Goal: Contribute content: Add original content to the website for others to see

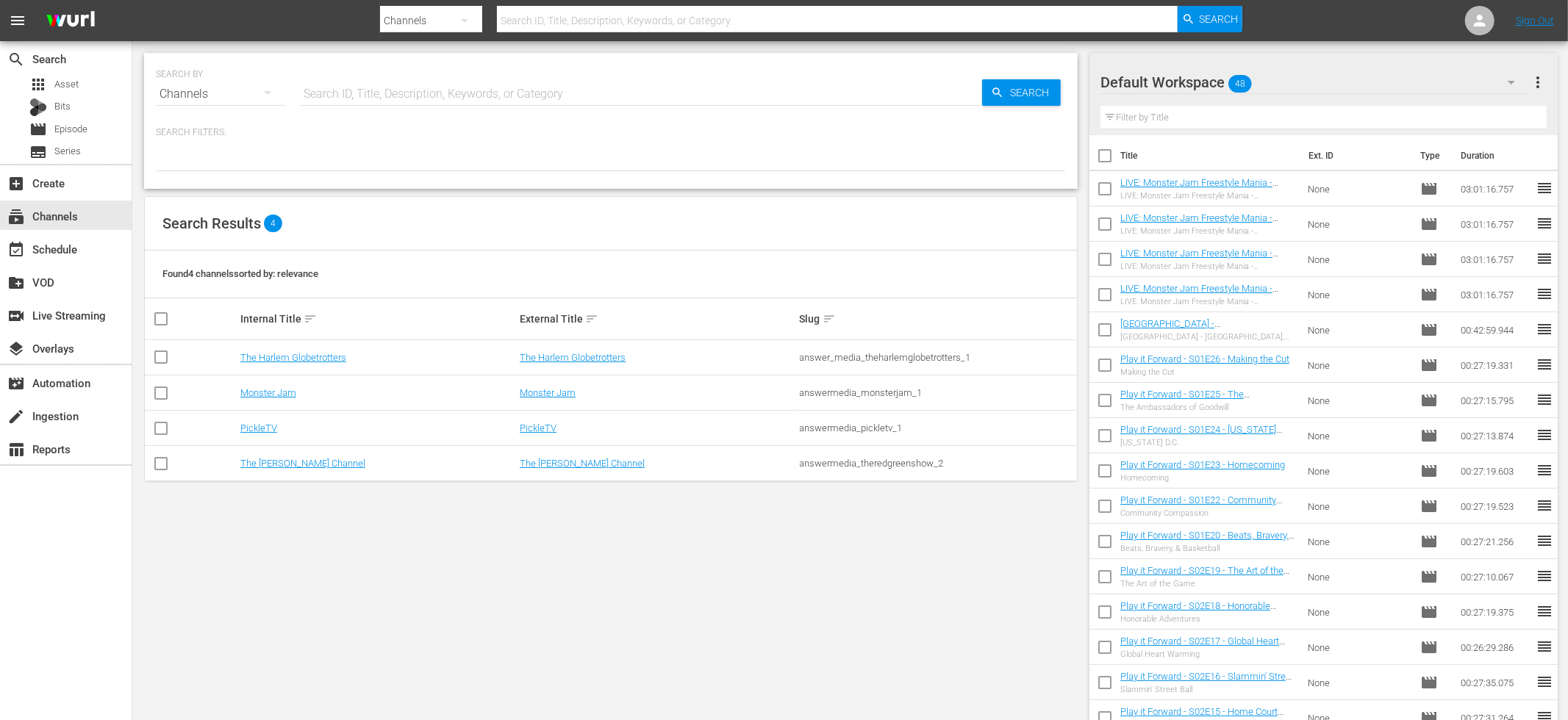
click at [461, 244] on div "Search Results 4" at bounding box center [611, 223] width 932 height 54
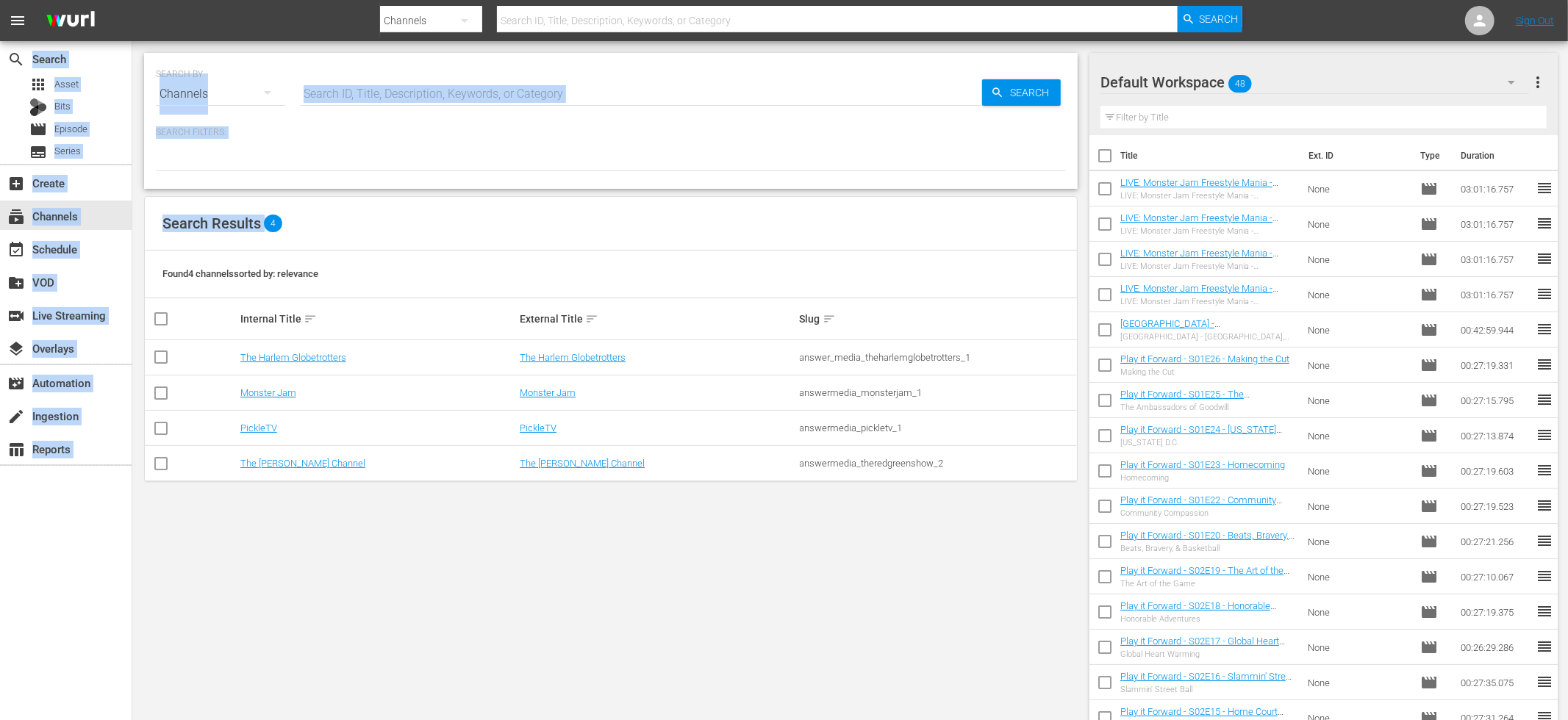
drag, startPoint x: 453, startPoint y: 241, endPoint x: 131, endPoint y: 58, distance: 370.4
click at [132, 0] on div "search Search apps Asset Bits movie Episode subtitles Series add_box Create sub…" at bounding box center [850, 0] width 1436 height 0
click at [137, 59] on div "SEARCH BY Search By Channels Search ID, Title, Description, Keywords, or Catego…" at bounding box center [611, 400] width 957 height 717
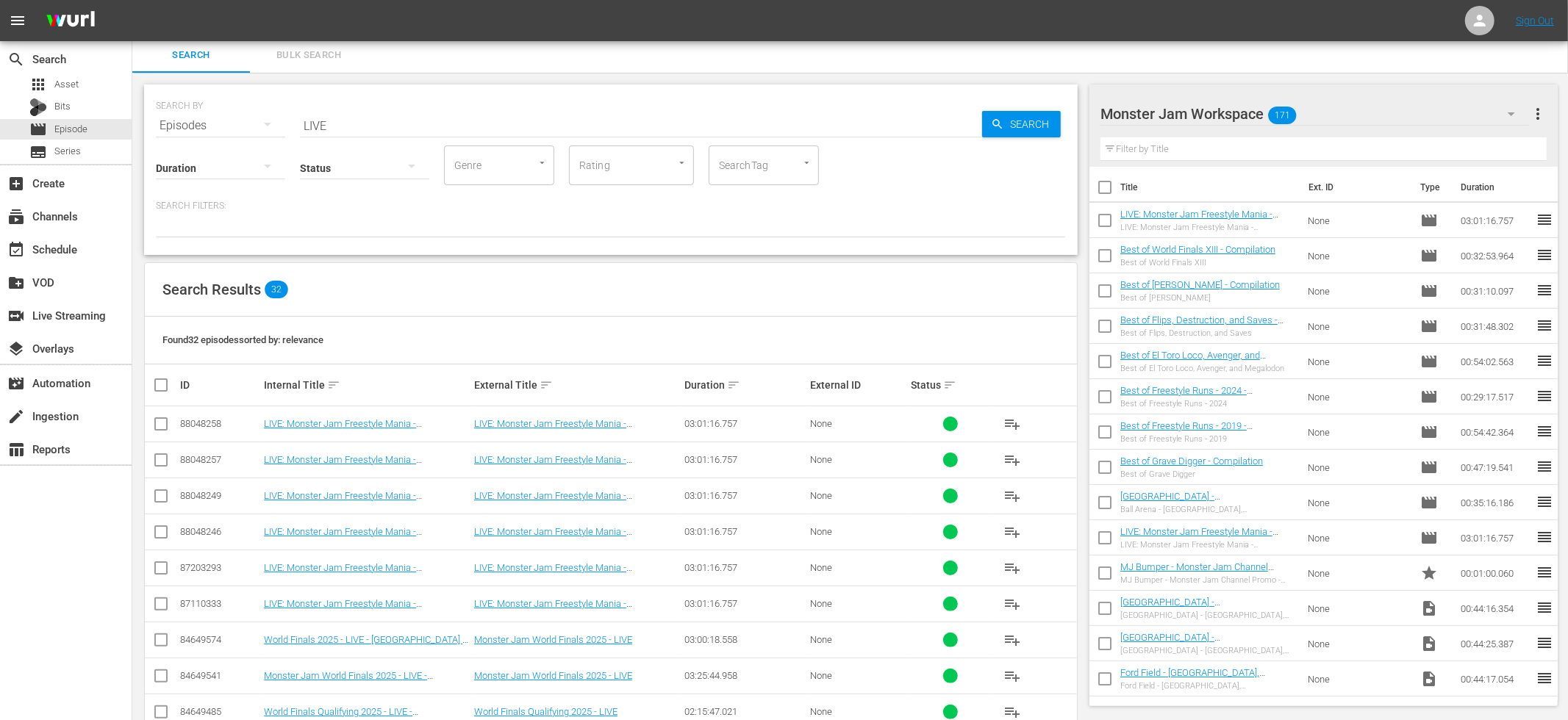
drag, startPoint x: 725, startPoint y: 304, endPoint x: 466, endPoint y: 325, distance: 259.8
click at [725, 304] on div "Search Results 32" at bounding box center [611, 290] width 932 height 54
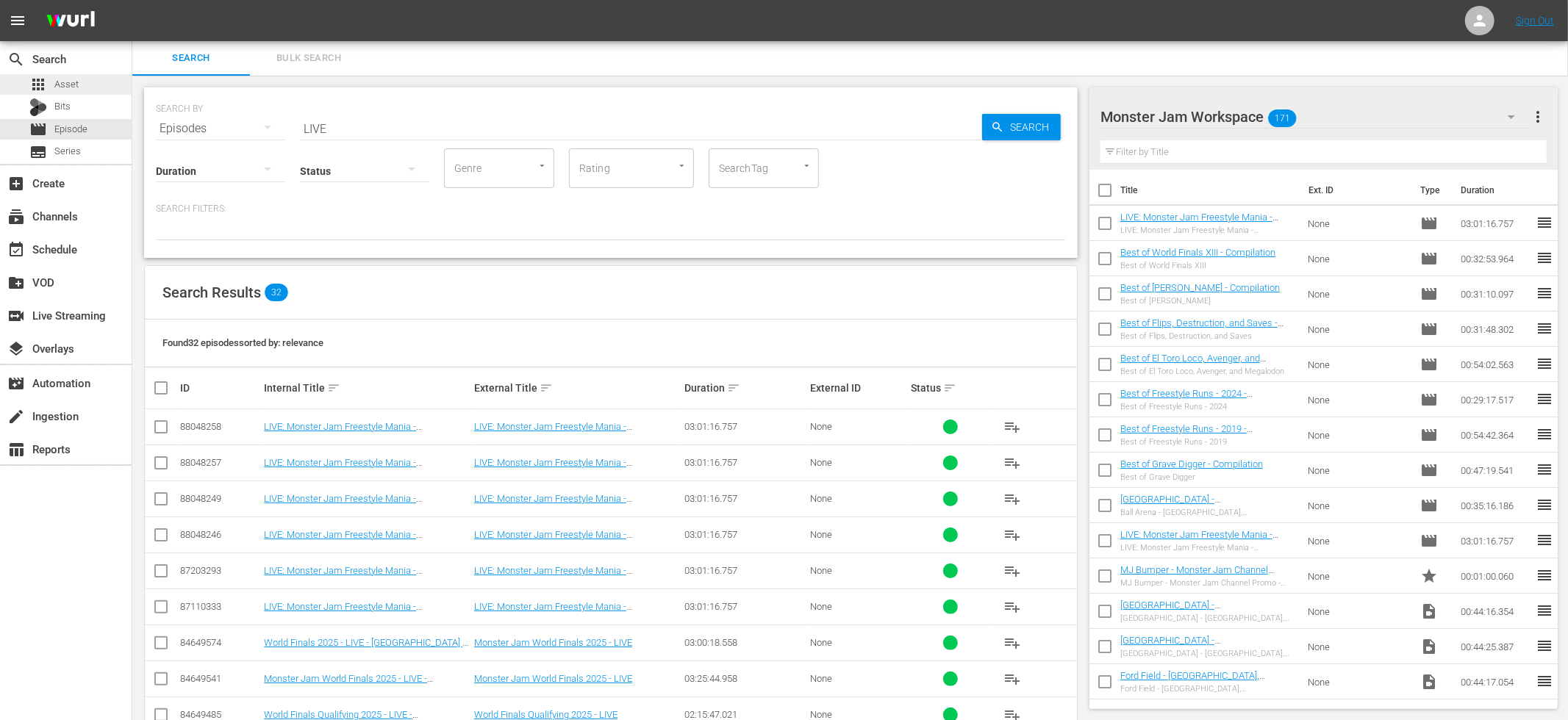
click at [97, 85] on div "apps Asset" at bounding box center [65, 83] width 131 height 20
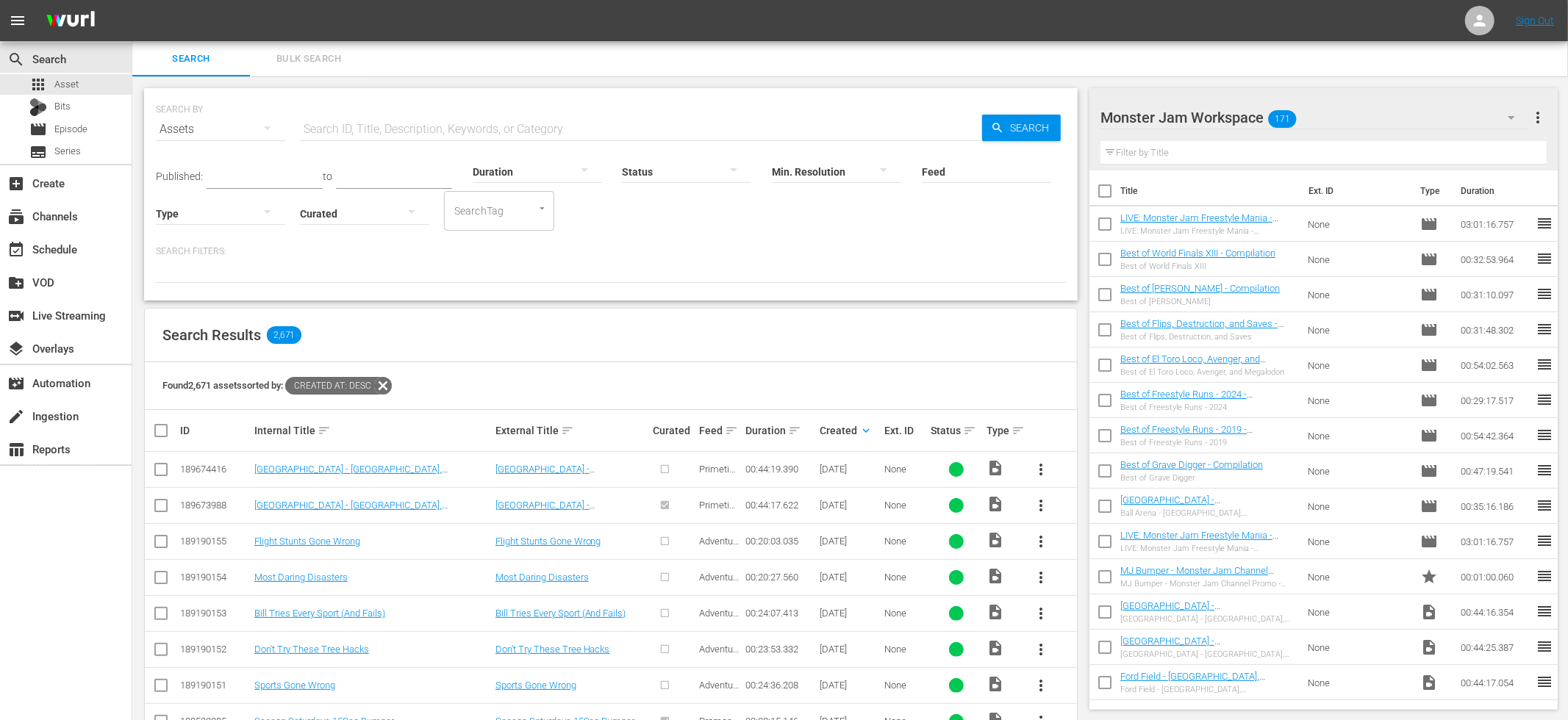
click at [1034, 465] on span "more_vert" at bounding box center [1041, 470] width 17 height 17
click at [1099, 574] on div "Episode" at bounding box center [1120, 581] width 100 height 35
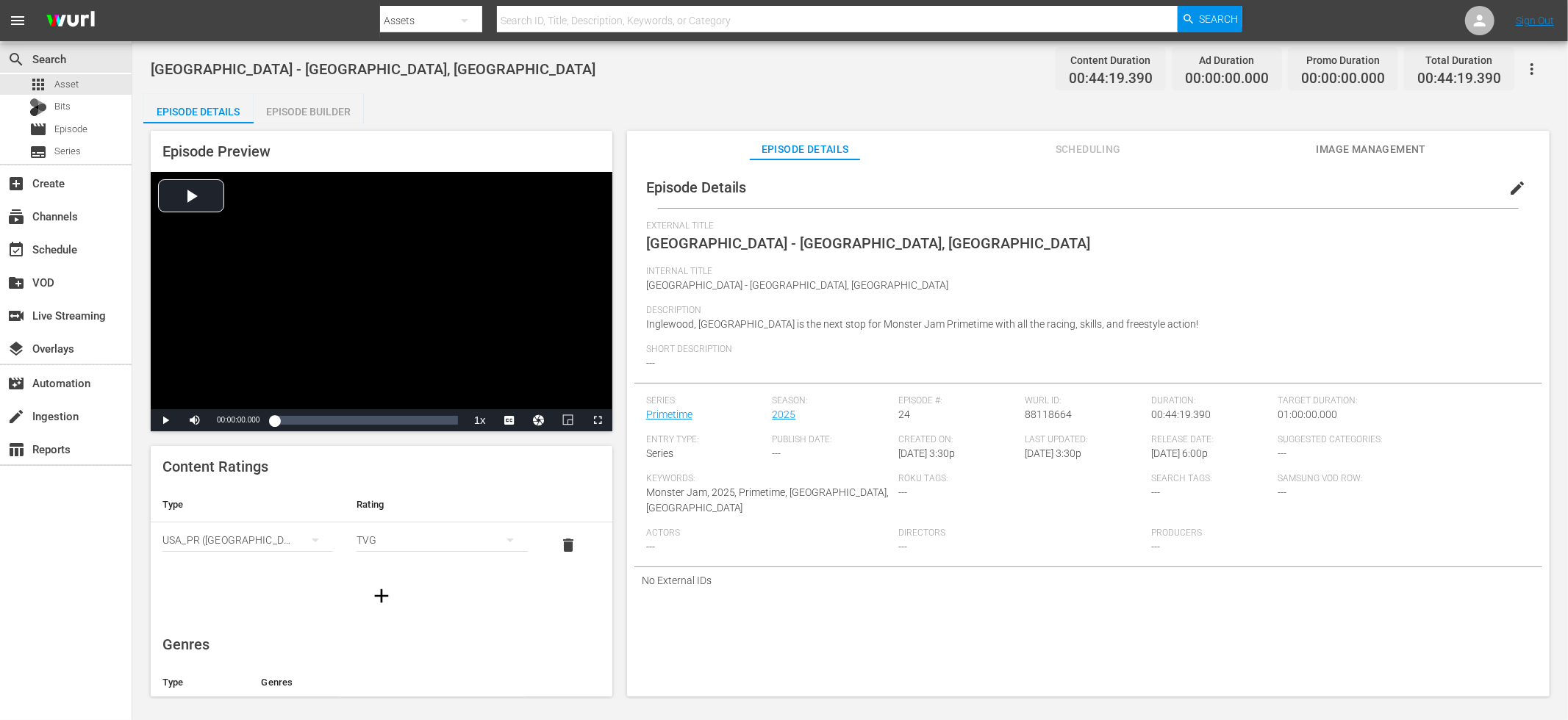
click at [624, 242] on div "Episode Preview Video Player is loading. Play Video Play Mute Current Time 00:0…" at bounding box center [850, 416] width 1414 height 585
click at [1512, 191] on span "edit" at bounding box center [1517, 188] width 17 height 17
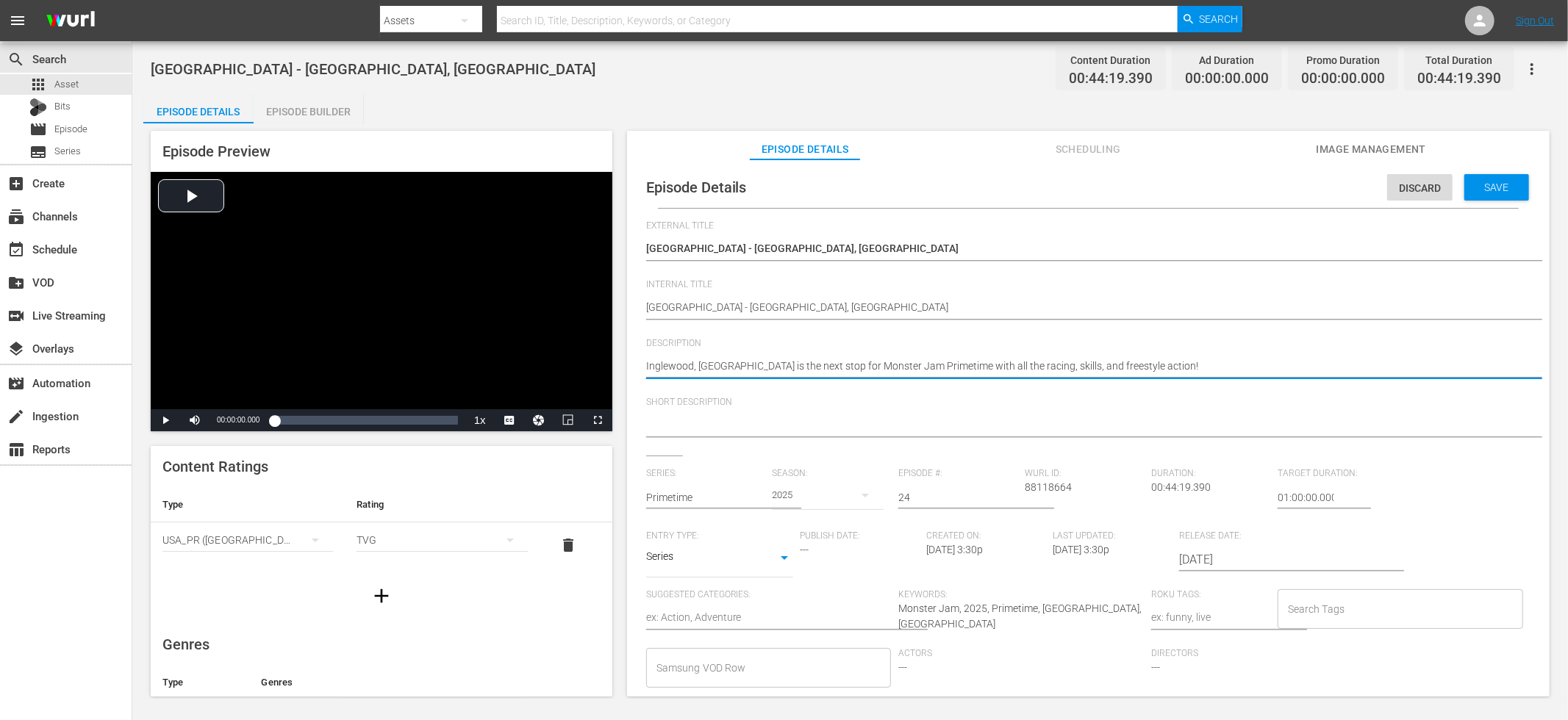
click at [843, 360] on textarea "Inglewood, CA is the next stop for Monster Jam Primetime with all the racing, s…" at bounding box center [1085, 367] width 877 height 17
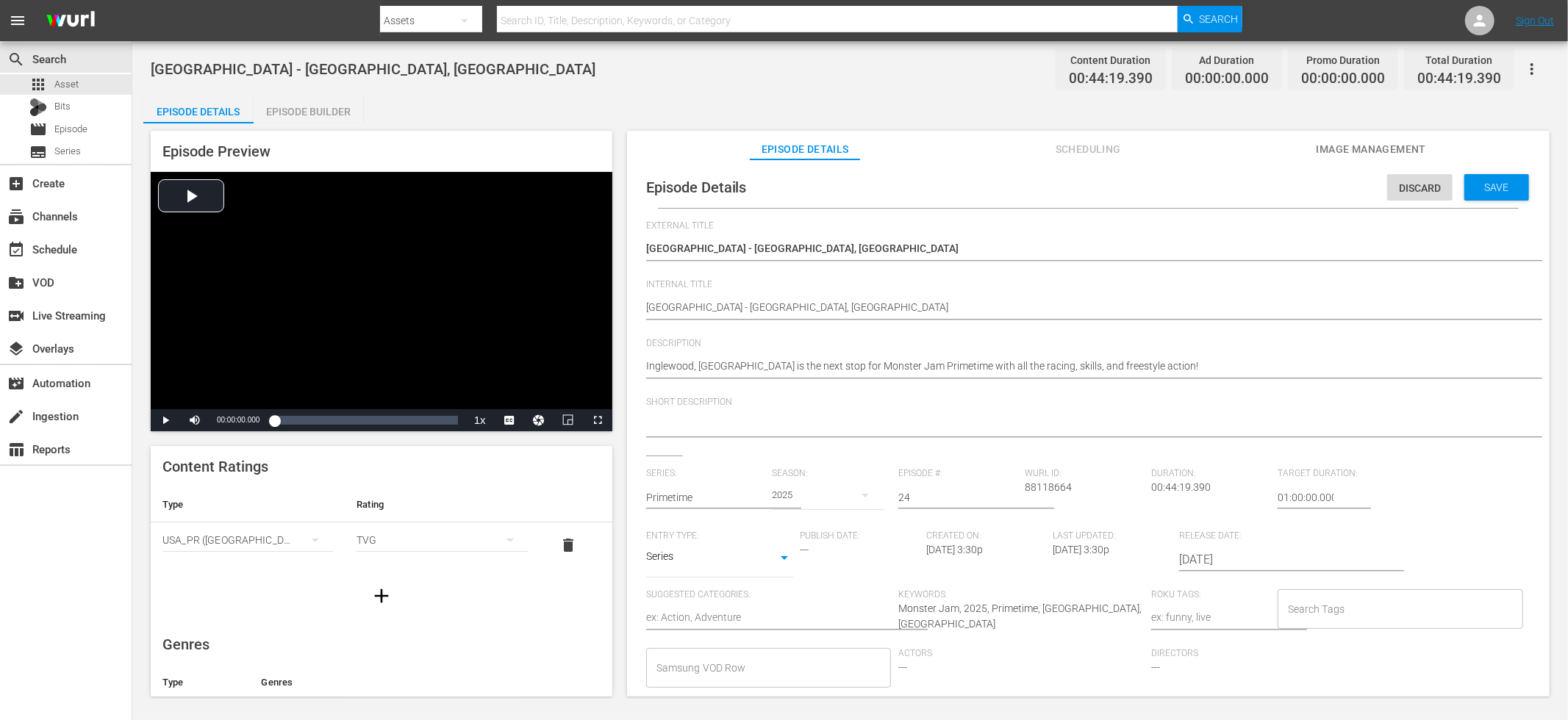
click at [807, 414] on div at bounding box center [1085, 426] width 877 height 35
click at [803, 424] on textarea at bounding box center [1085, 426] width 877 height 17
paste textarea "Inglewood, CA is the next stop for Monster Jam Primetime with all the racing, s…"
type textarea "Inglewood, CA is the next stop for Monster Jam Primetime with all the racing, s…"
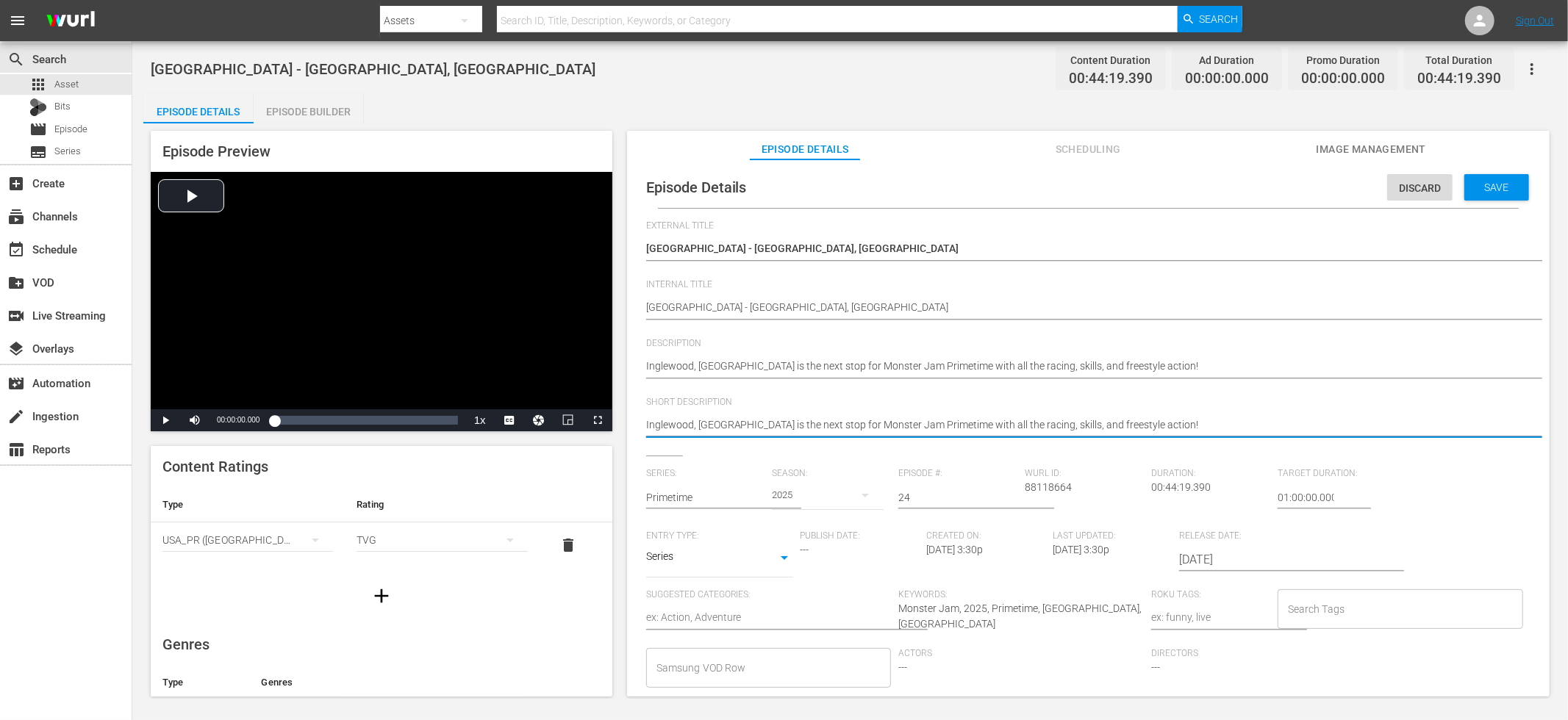
type textarea "Inglewood, CA is the next stop for Monster Jam Primetime with all the racing, s…"
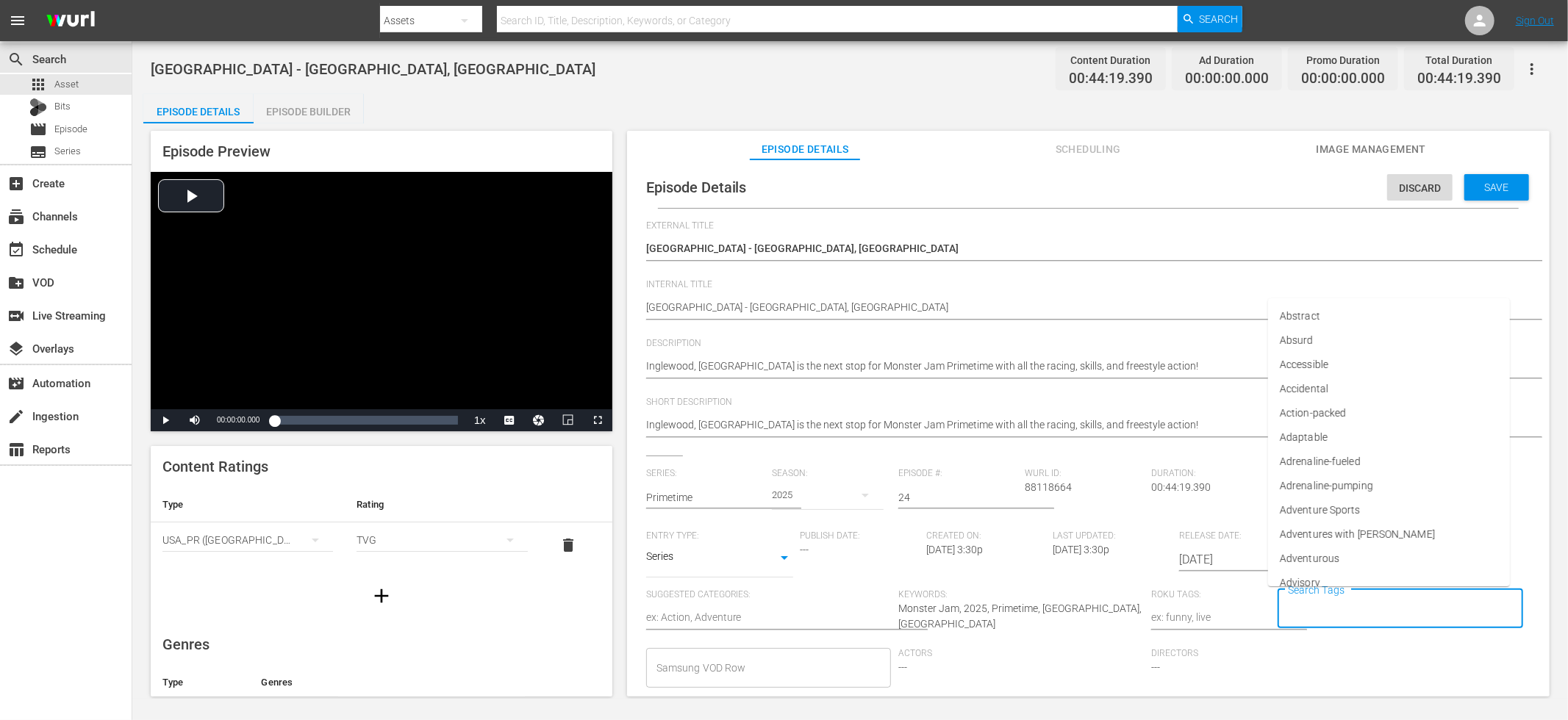
click at [1300, 613] on input "Search Tags" at bounding box center [1389, 610] width 210 height 27
type input "monster"
click at [1344, 546] on span "Monster Jam Ready" at bounding box center [1325, 544] width 93 height 15
type input "monster"
click at [1375, 522] on span "Monster Jam Primetime" at bounding box center [1335, 520] width 111 height 15
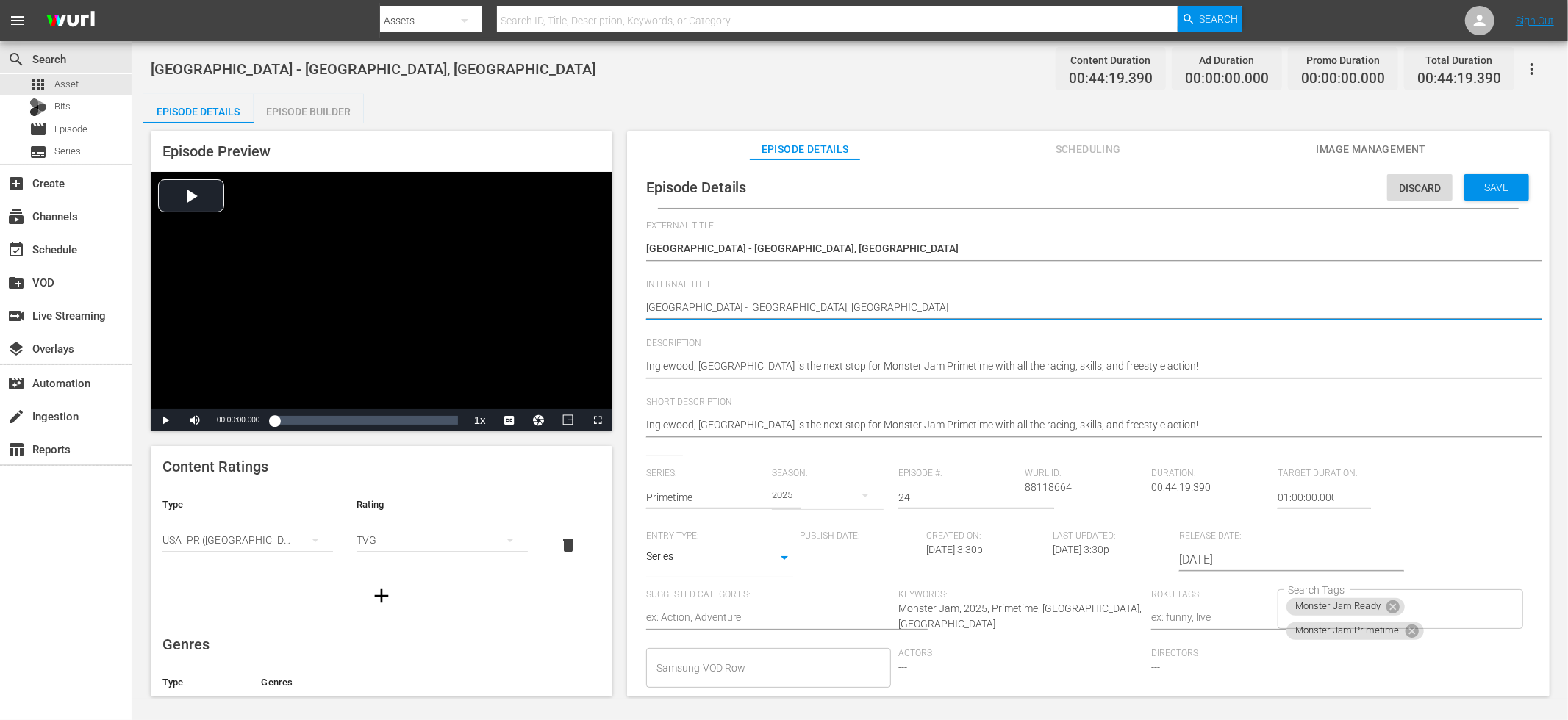
type textarea "SSofi Stadium - Inglewood, CA"
type textarea "S2Sofi Stadium - Inglewood, CA"
type textarea "S20Sofi Stadium - Inglewood, CA"
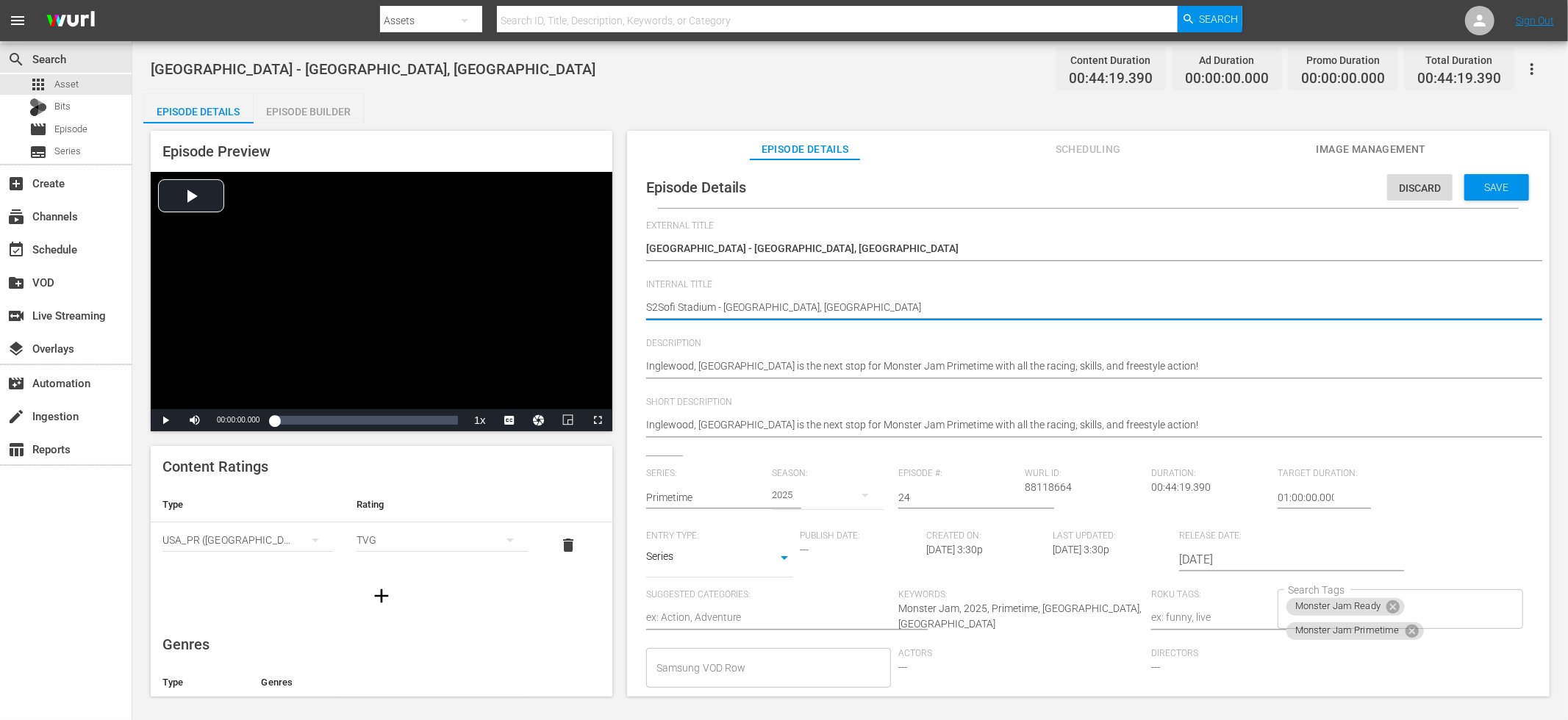
type textarea "S20Sofi Stadium - Inglewood, CA"
type textarea "S202Sofi Stadium - Inglewood, CA"
type textarea "S2025Sofi Stadium - Inglewood, CA"
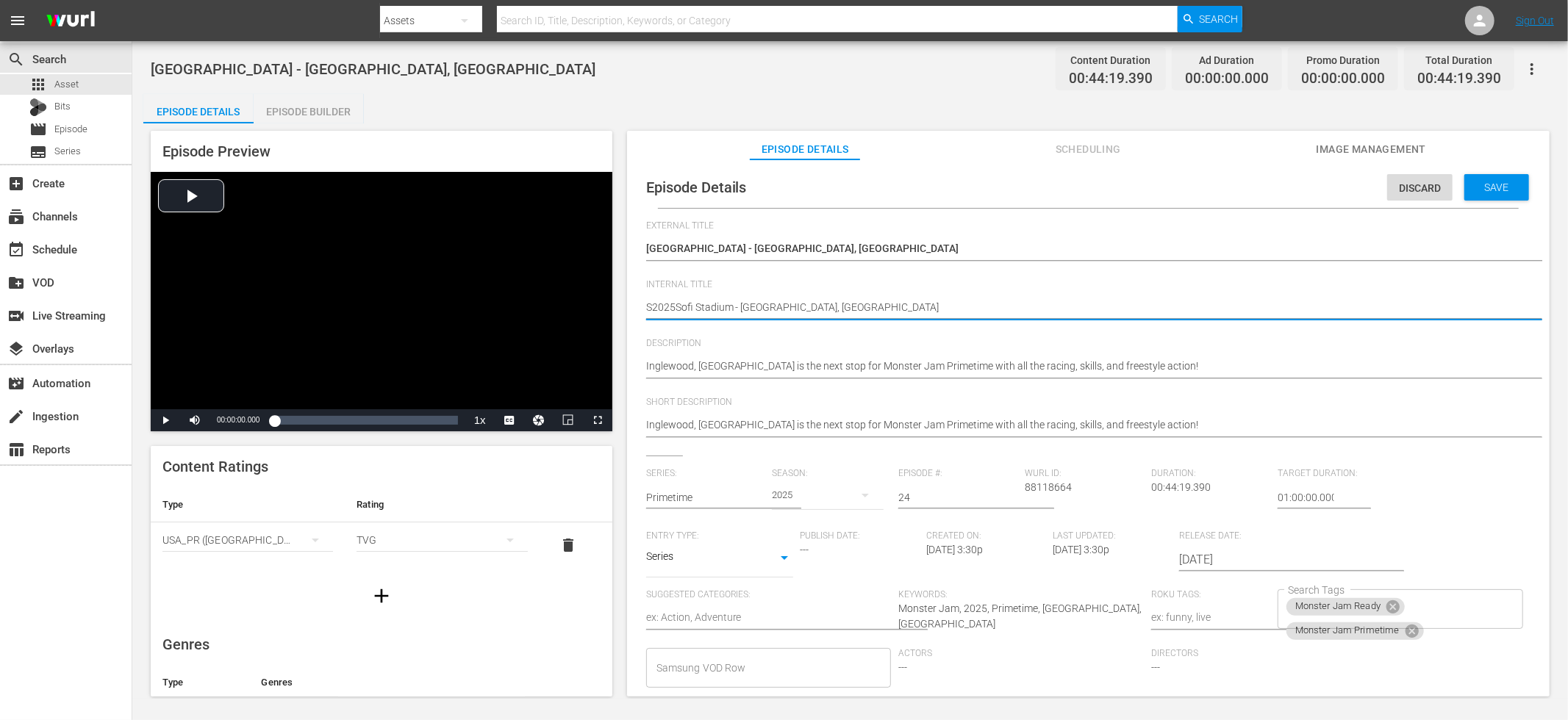
type textarea "S2025ESofi Stadium - Inglewood, CA"
type textarea "S2025E2Sofi Stadium - Inglewood, CA"
type textarea "S2025E24Sofi Stadium - Inglewood, CA"
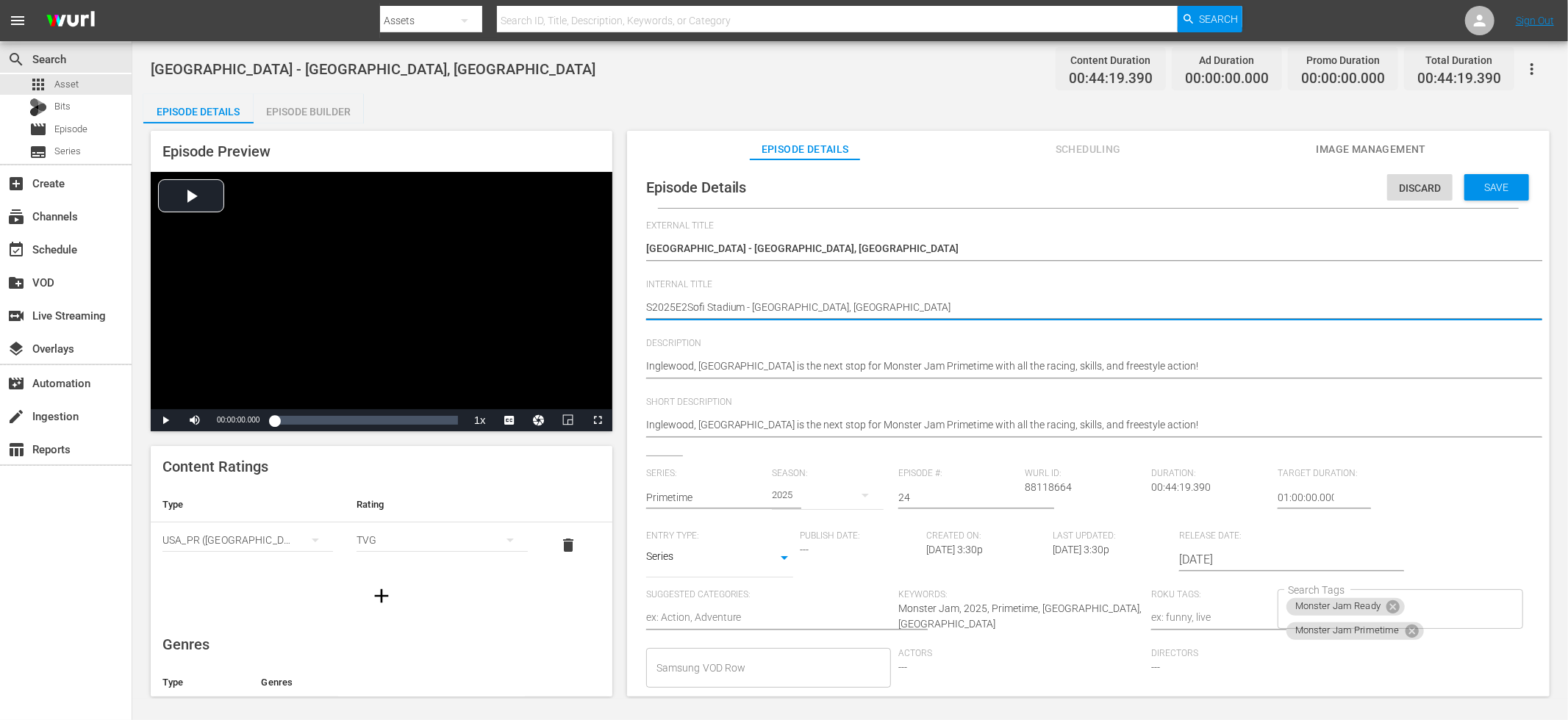
type textarea "S2025E24Sofi Stadium - Inglewood, CA"
type textarea "S2025E24 Sofi Stadium - Inglewood, CA"
type textarea "S2025E24 -Sofi Stadium - Inglewood, CA"
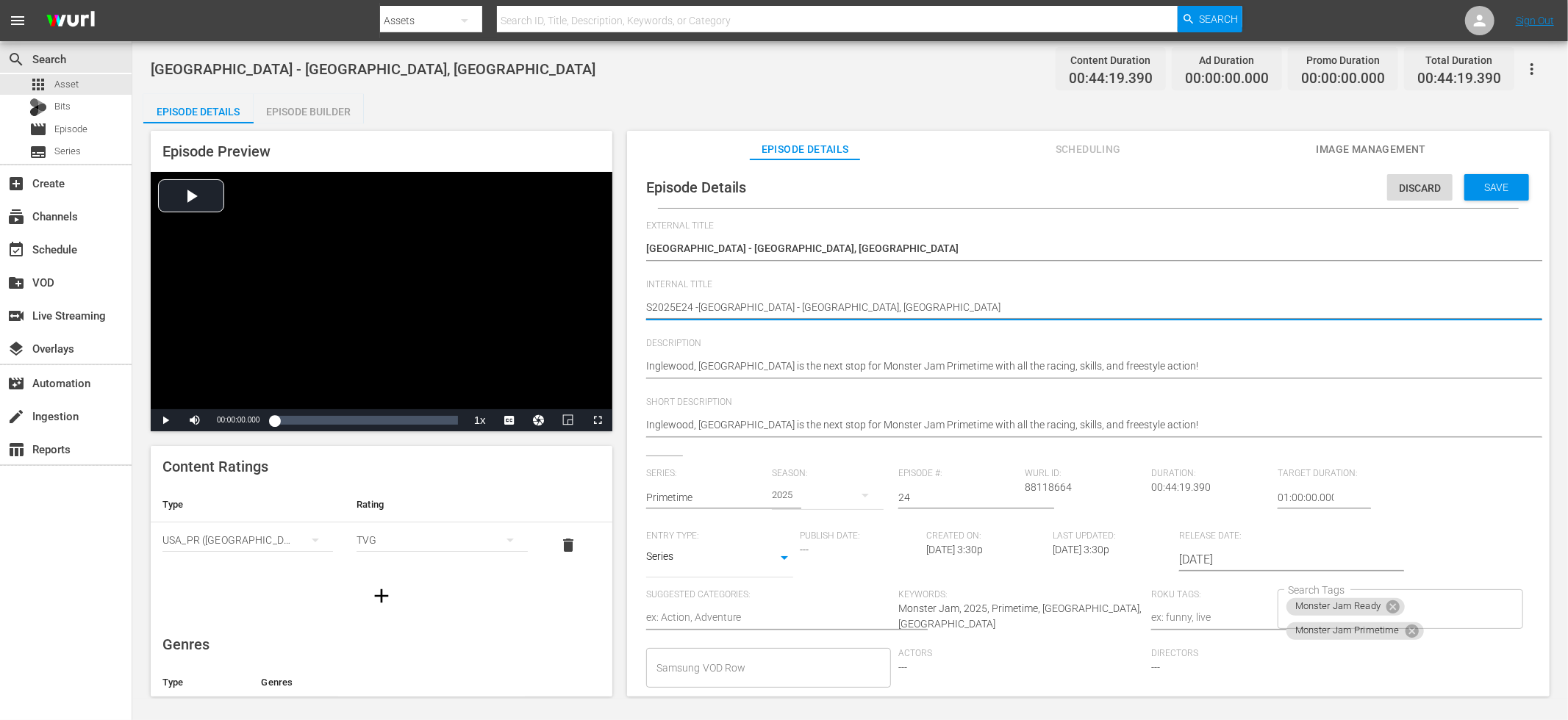
type textarea "S2025E24 - Sofi Stadium - Inglewood, CA"
click at [841, 304] on textarea "Sofi Stadium - Inglewood, CA" at bounding box center [1085, 309] width 877 height 17
type textarea "S2025E24 - Sofi Stadium - Inglewood, CA"
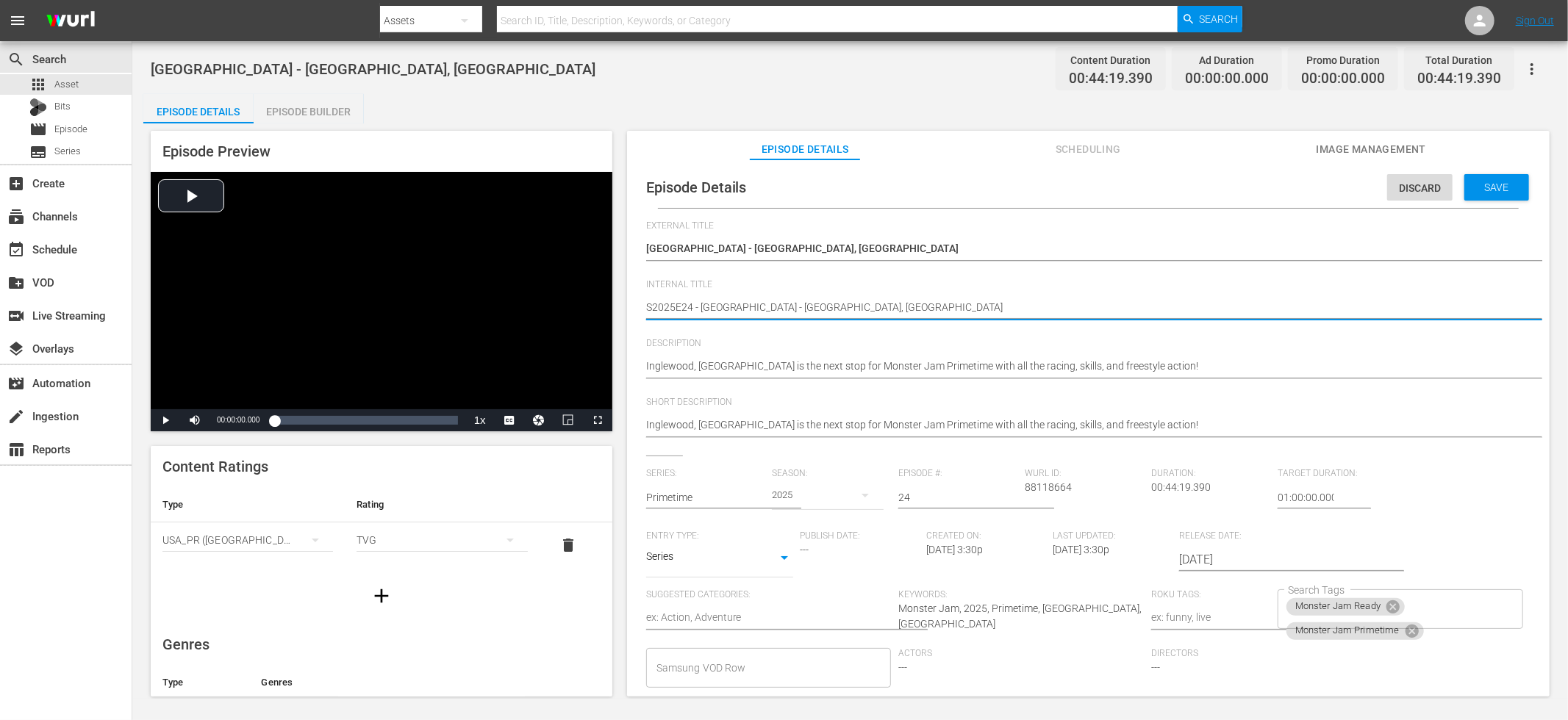
type textarea "S2025E24 - Sofi Stadium - Inglewood, CA -"
type textarea "S2025E24 - Sofi Stadium - Inglewood, CA - P"
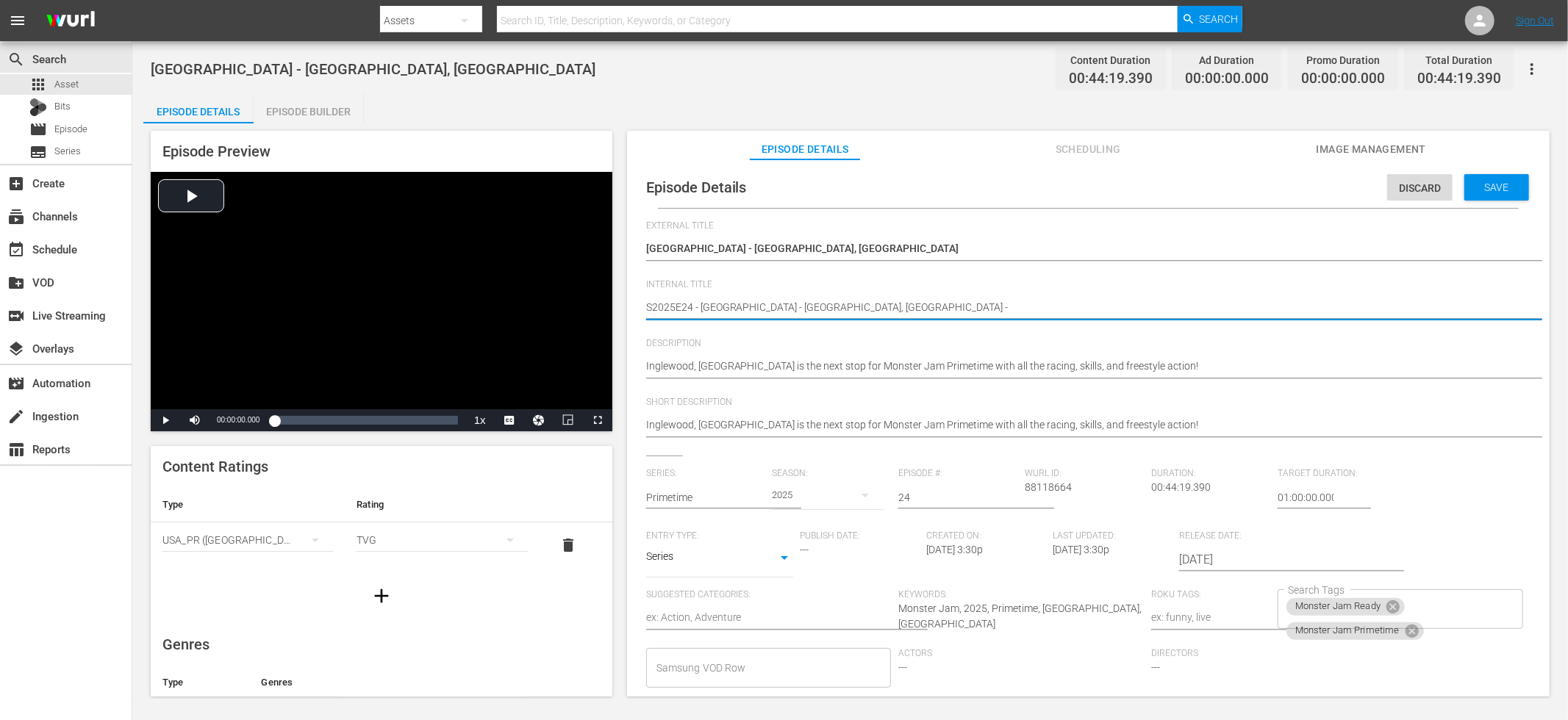
type textarea "S2025E24 - Sofi Stadium - Inglewood, CA - P"
type textarea "S2025E24 - Sofi Stadium - Inglewood, CA - Pr"
type textarea "S2025E24 - Sofi Stadium - Inglewood, CA - Pri"
type textarea "S2025E24 - Sofi Stadium - Inglewood, CA - Prim"
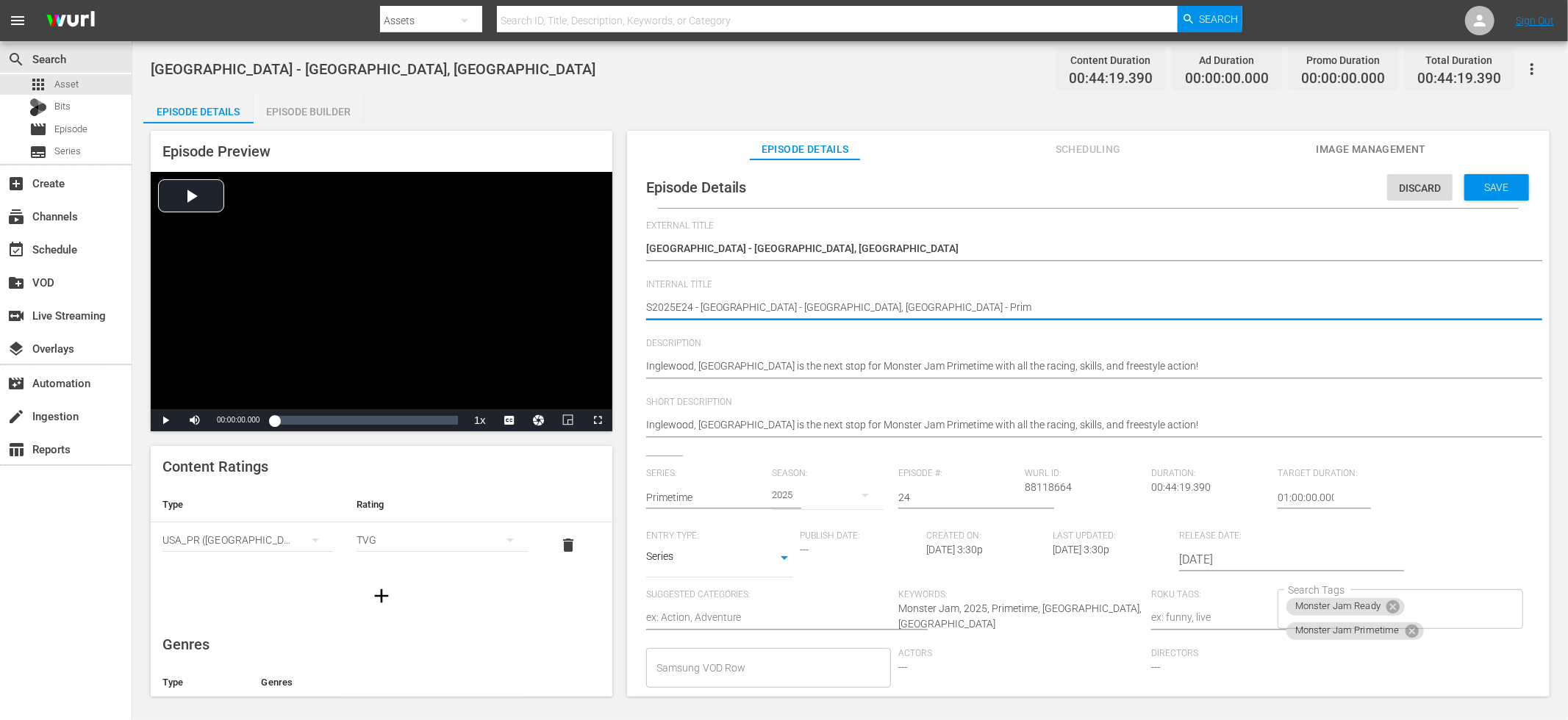
type textarea "S2025E24 - Sofi Stadium - Inglewood, CA - Prime"
type textarea "S2025E24 - Sofi Stadium - Inglewood, CA - Primet"
type textarea "S2025E24 - Sofi Stadium - Inglewood, CA - Primeti"
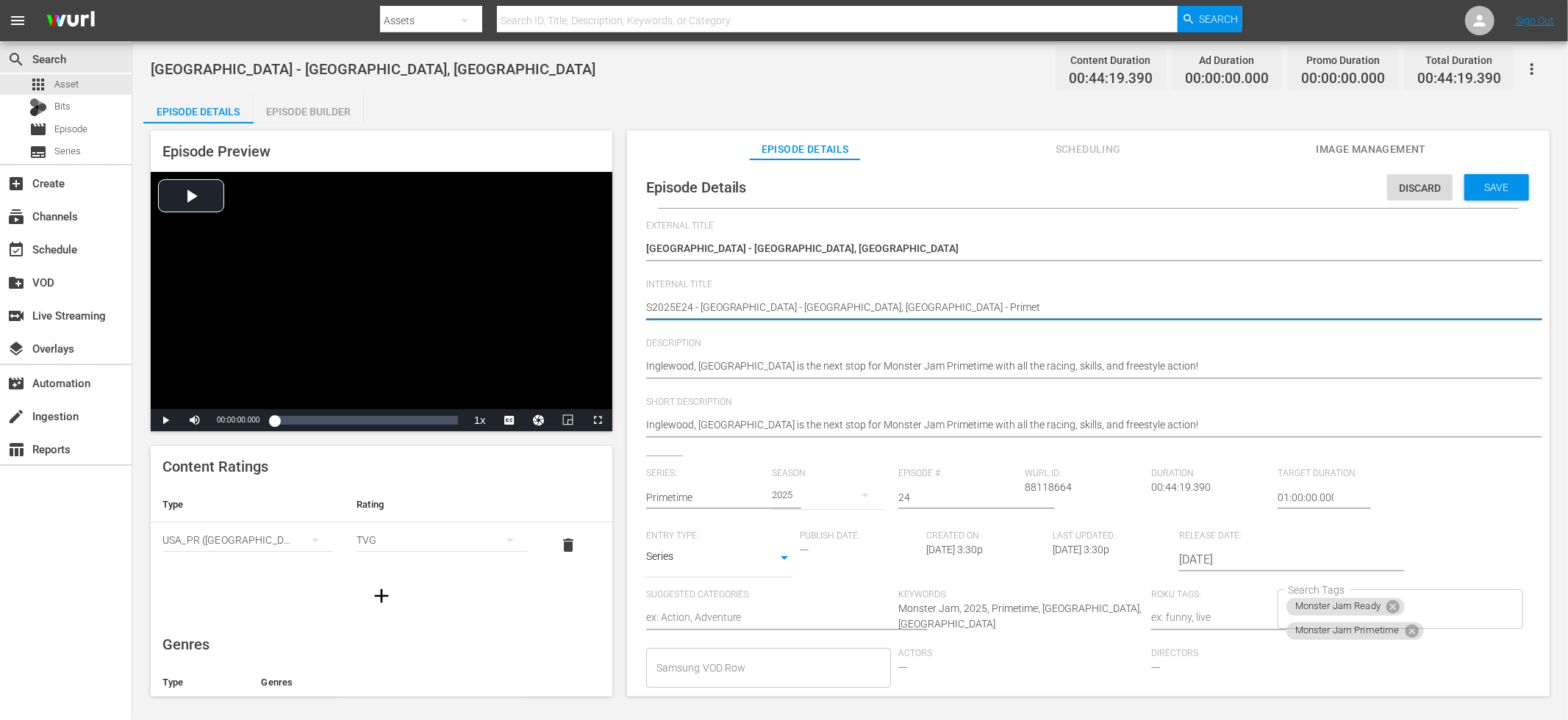
type textarea "S2025E24 - Sofi Stadium - Inglewood, CA - Primeti"
type textarea "S2025E24 - Sofi Stadium - Inglewood, CA - Primetim"
type textarea "S2025E24 - Sofi Stadium - Inglewood, CA - Primetime"
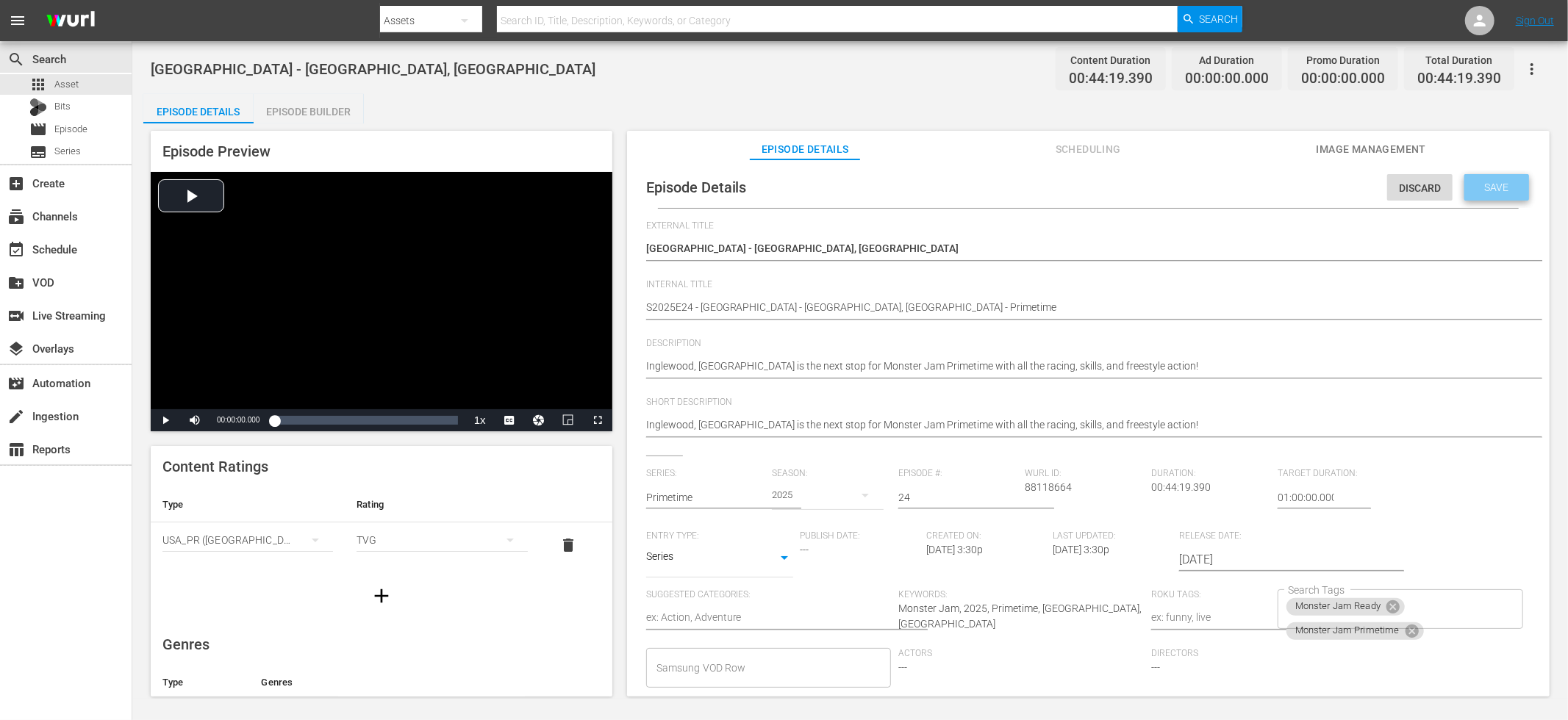
drag, startPoint x: 1479, startPoint y: 193, endPoint x: 1279, endPoint y: 203, distance: 200.2
click at [1479, 192] on div "Save" at bounding box center [1496, 188] width 64 height 27
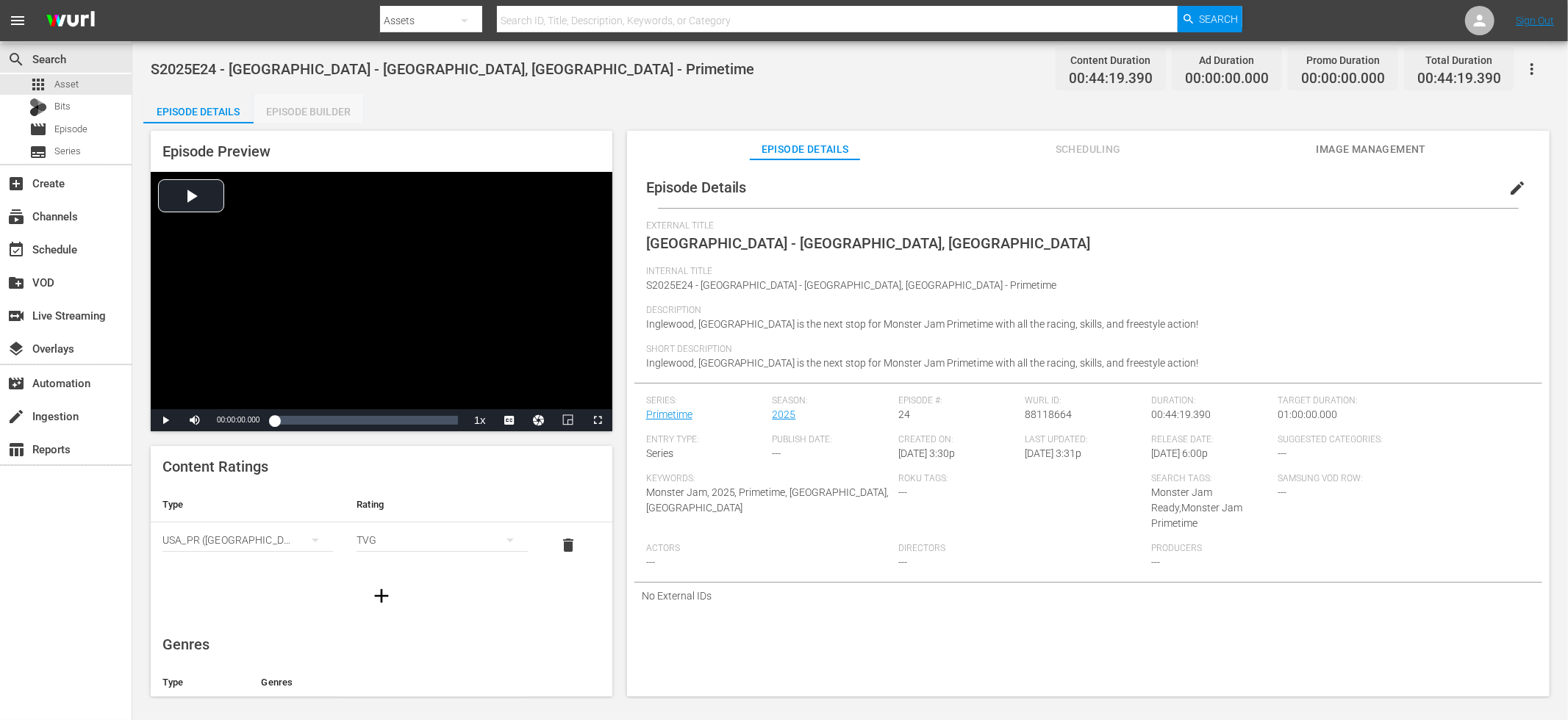
click at [303, 108] on div "Episode Builder" at bounding box center [308, 111] width 110 height 35
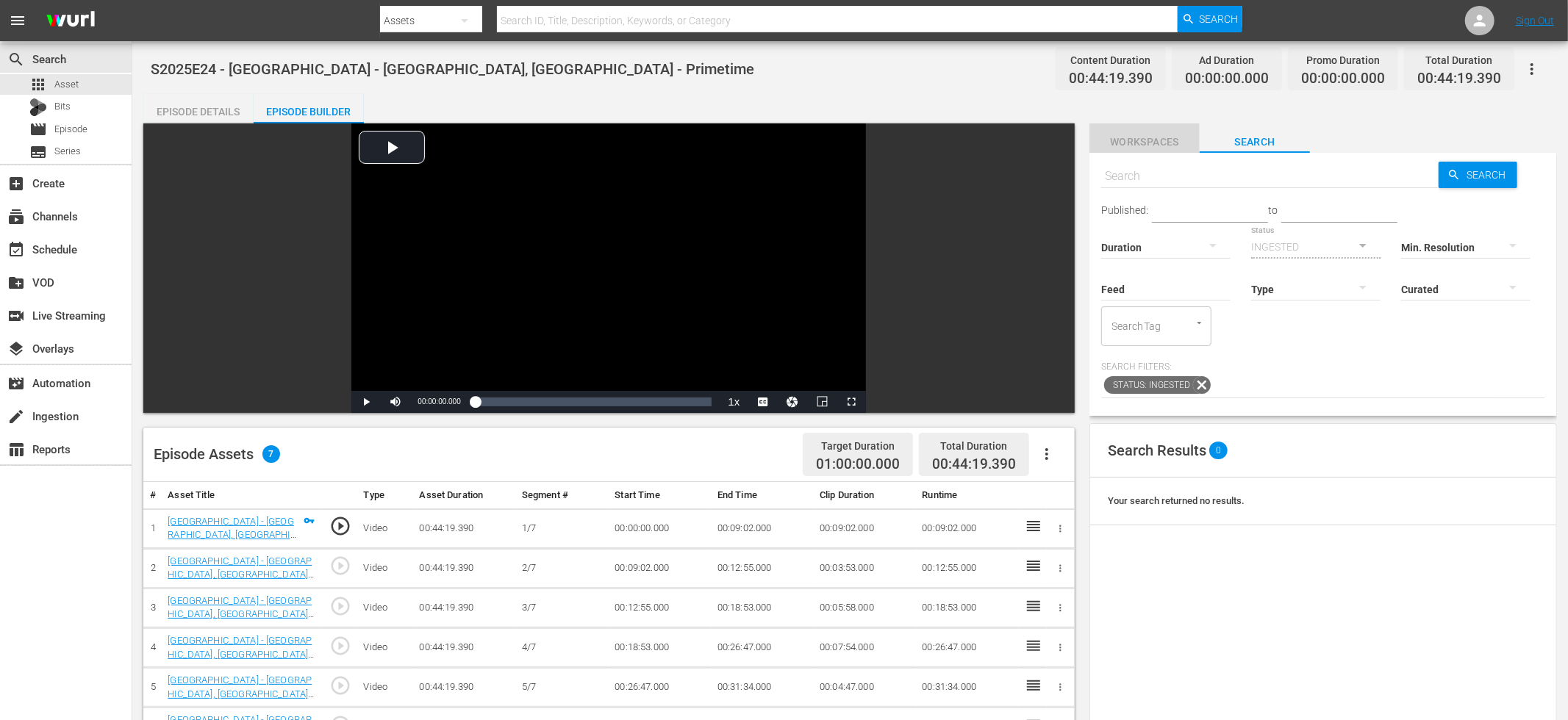
drag, startPoint x: 1122, startPoint y: 133, endPoint x: 1122, endPoint y: 140, distance: 7.0
click at [1124, 133] on span "Workspaces" at bounding box center [1144, 142] width 110 height 18
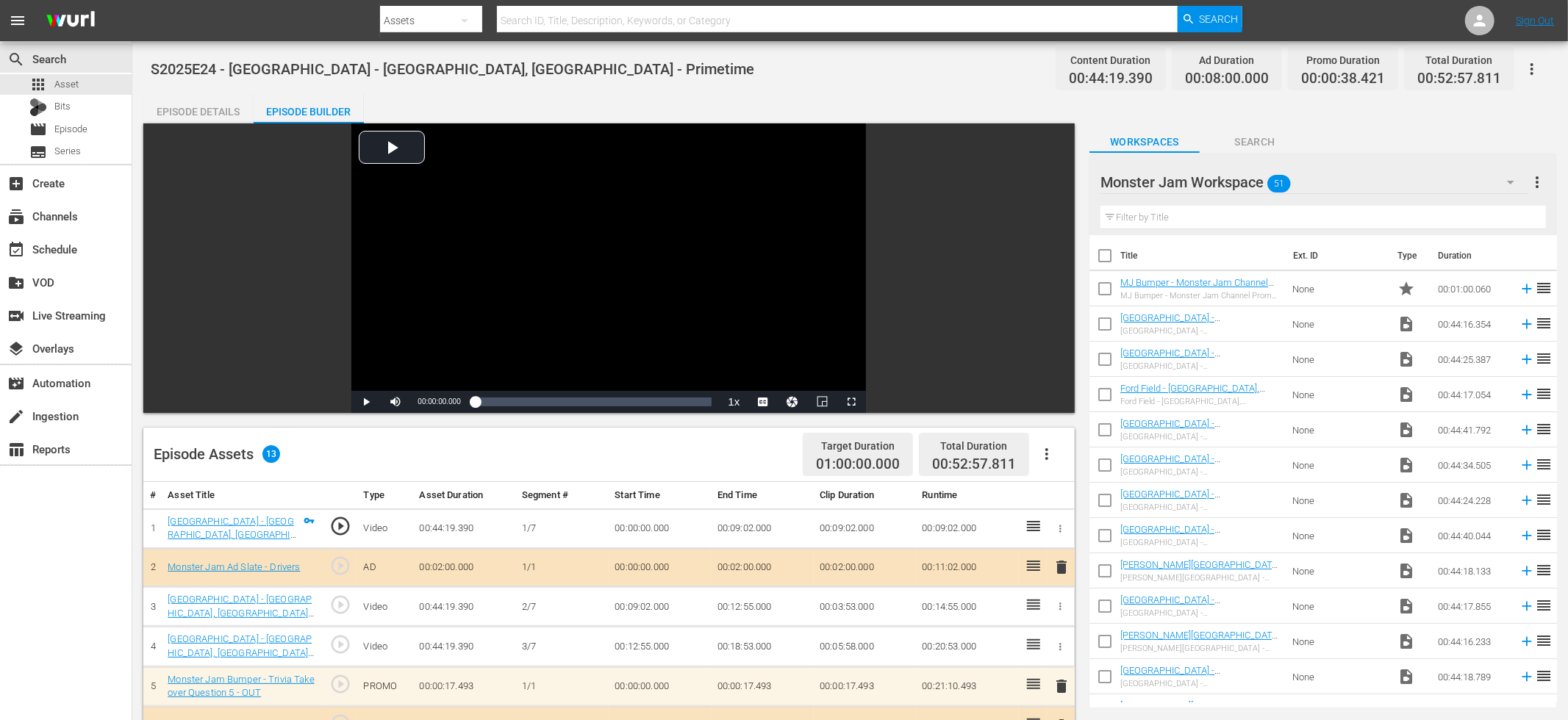
click at [1250, 140] on span "Search" at bounding box center [1254, 142] width 110 height 18
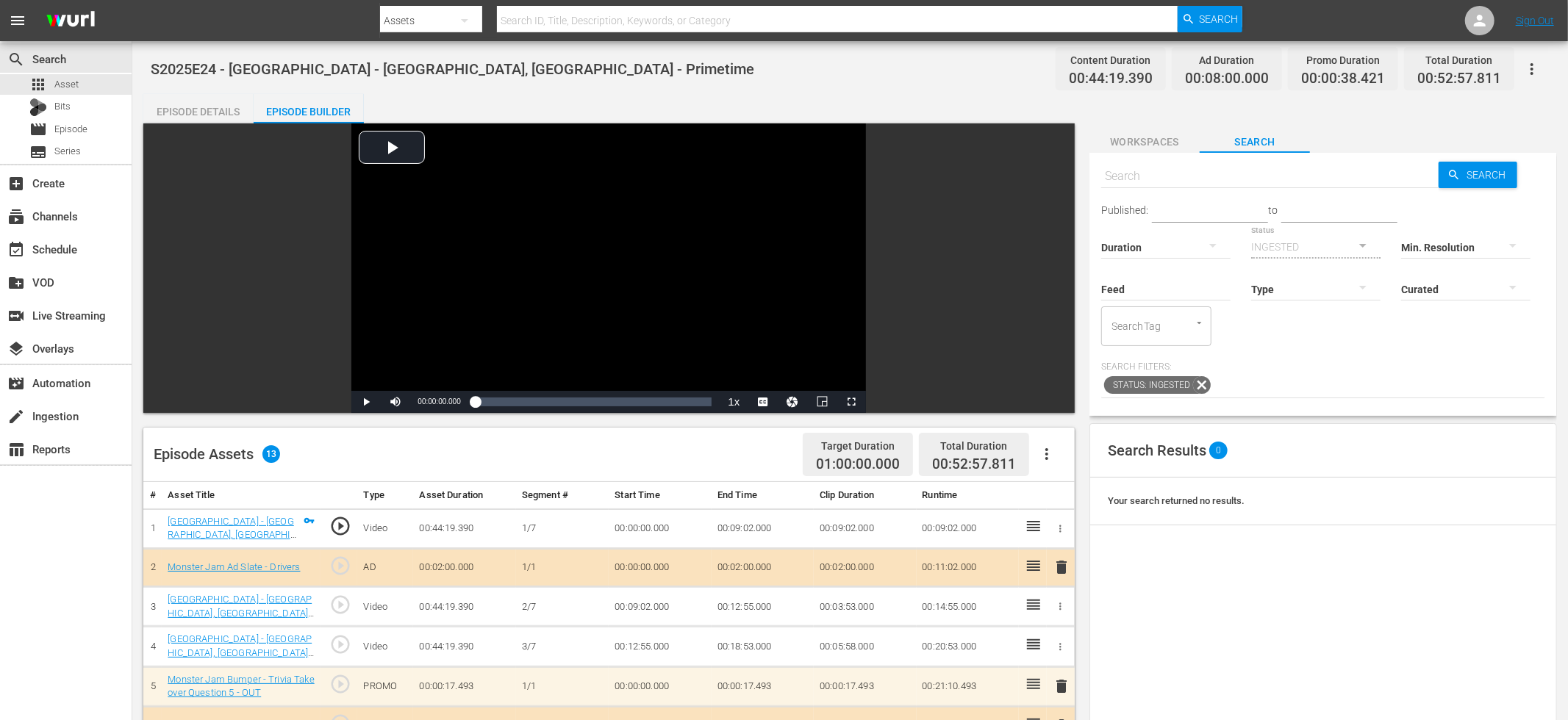
click at [1204, 182] on input "text" at bounding box center [1270, 176] width 338 height 35
type input "mj"
type input "b"
type input "mj bumper"
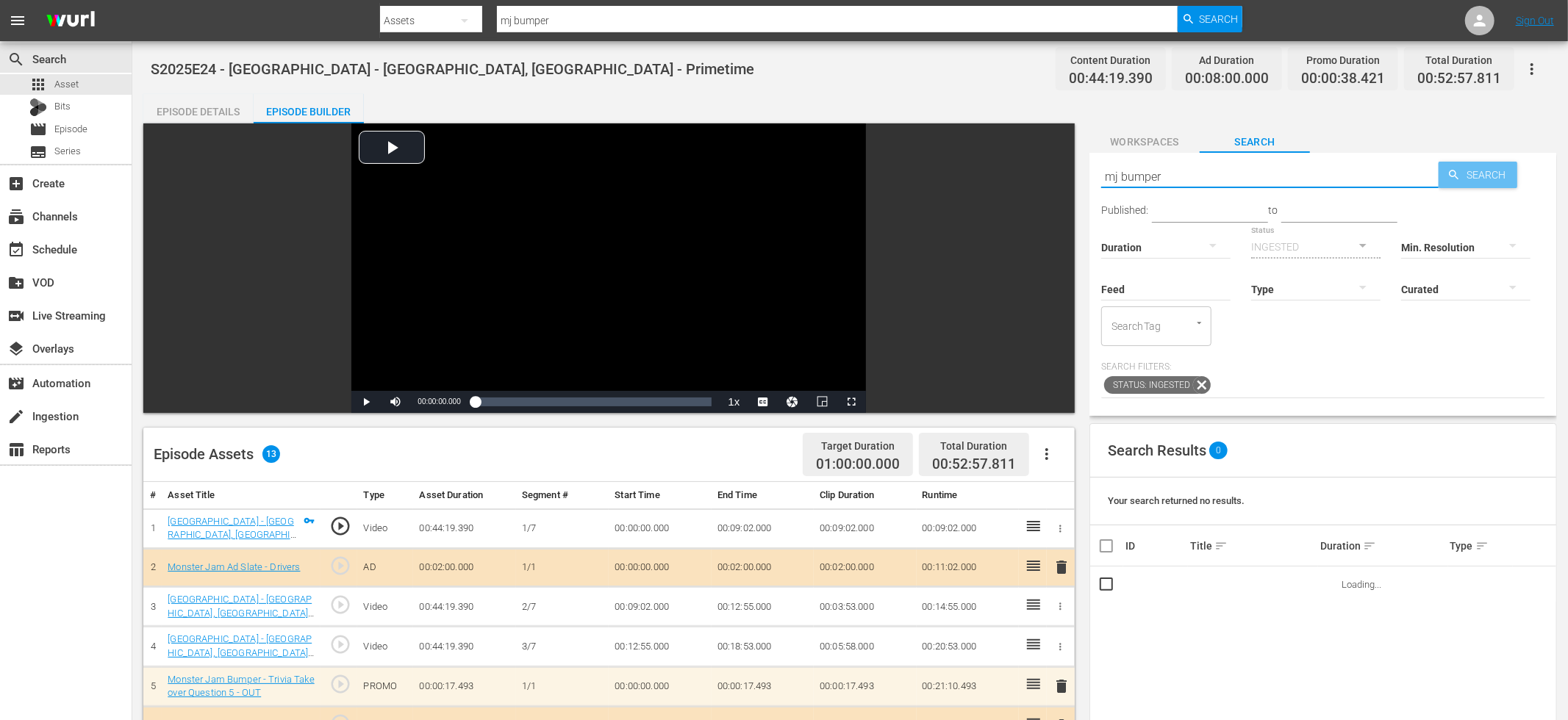
type input "mj bumper"
click at [1466, 174] on span "Search" at bounding box center [1488, 175] width 57 height 27
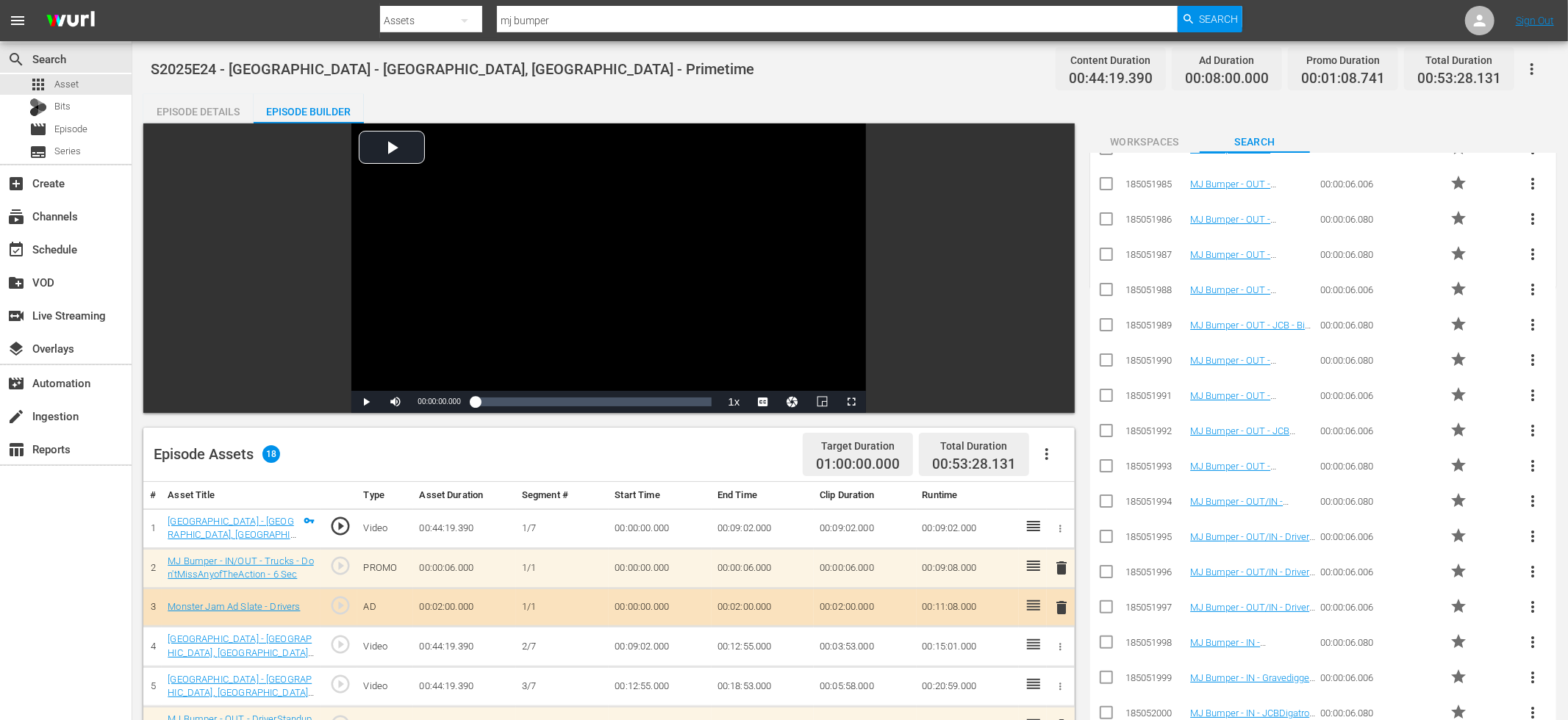
click at [816, 95] on div "Episode Details Episode Builder Episode Preview Video Player is loading. Play V…" at bounding box center [850, 657] width 1414 height 1126
drag, startPoint x: 655, startPoint y: 66, endPoint x: 146, endPoint y: 63, distance: 509.0
click at [146, 63] on div "S2025E24 - Sofi Stadium - Inglewood, CA - Primetime Content Duration 00:44:19.3…" at bounding box center [850, 637] width 1436 height 1191
click at [176, 64] on span "S2025E24 - Sofi Stadium - Inglewood, CA - Primetime" at bounding box center [452, 69] width 603 height 17
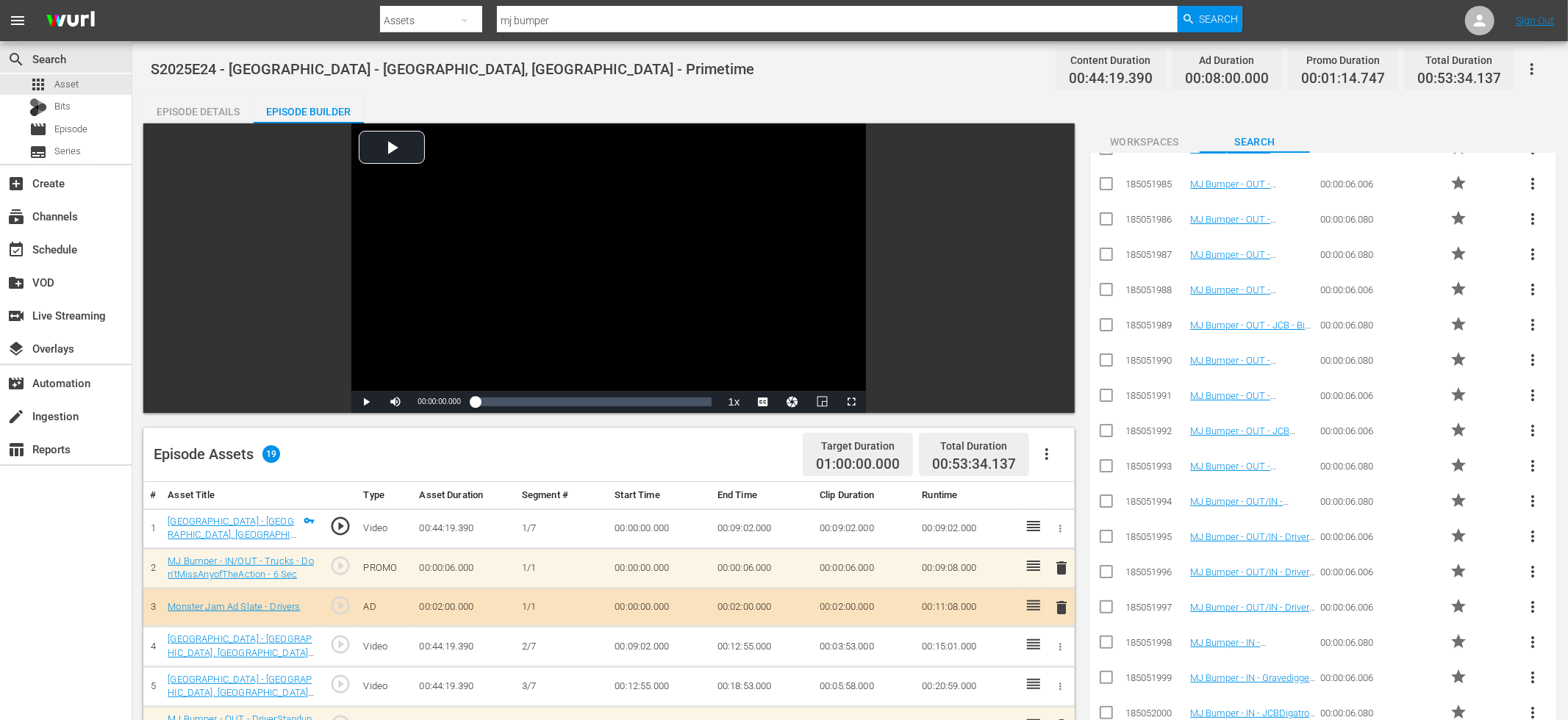
click at [230, 114] on div "Episode Details" at bounding box center [198, 111] width 110 height 35
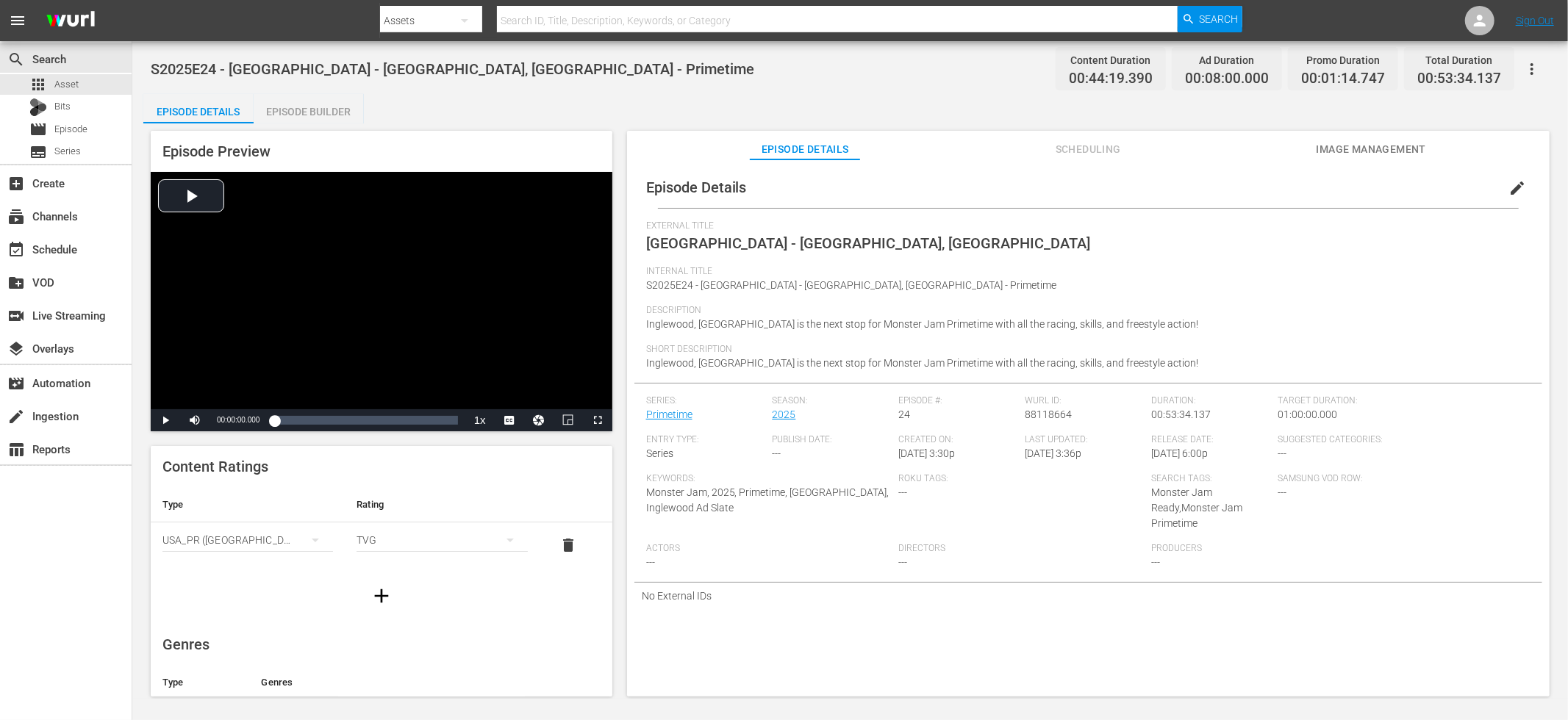
scroll to position [261, 0]
click at [341, 121] on div "Episode Builder" at bounding box center [308, 111] width 110 height 35
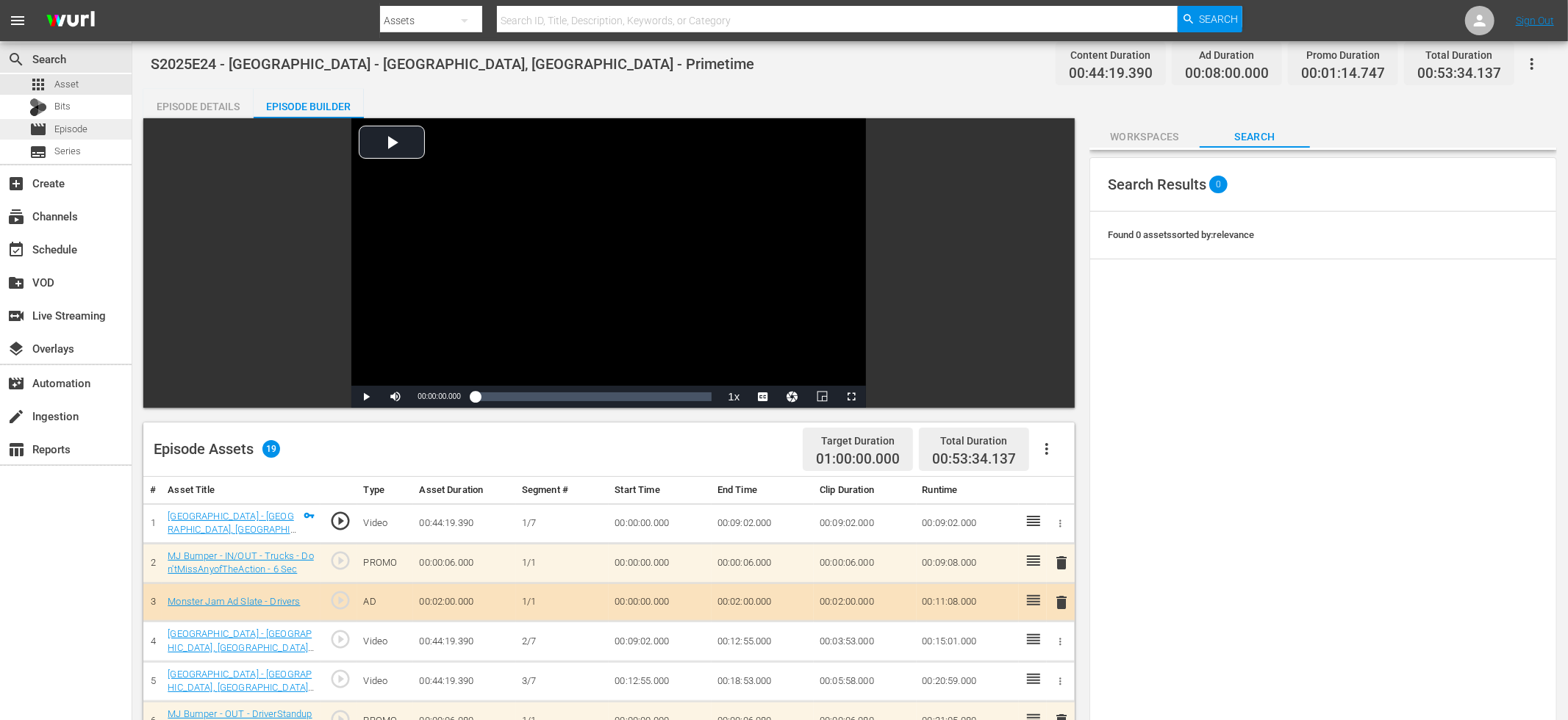
scroll to position [6, 0]
